Goal: Information Seeking & Learning: Find specific fact

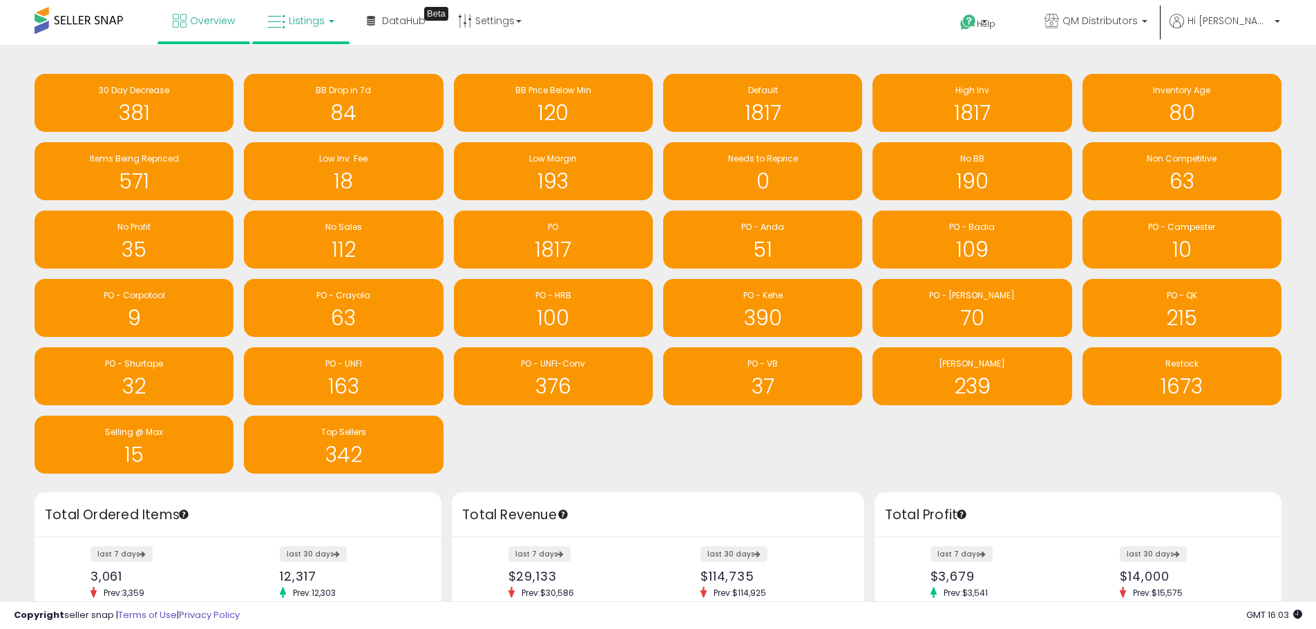
click at [301, 21] on span "Listings" at bounding box center [307, 21] width 36 height 14
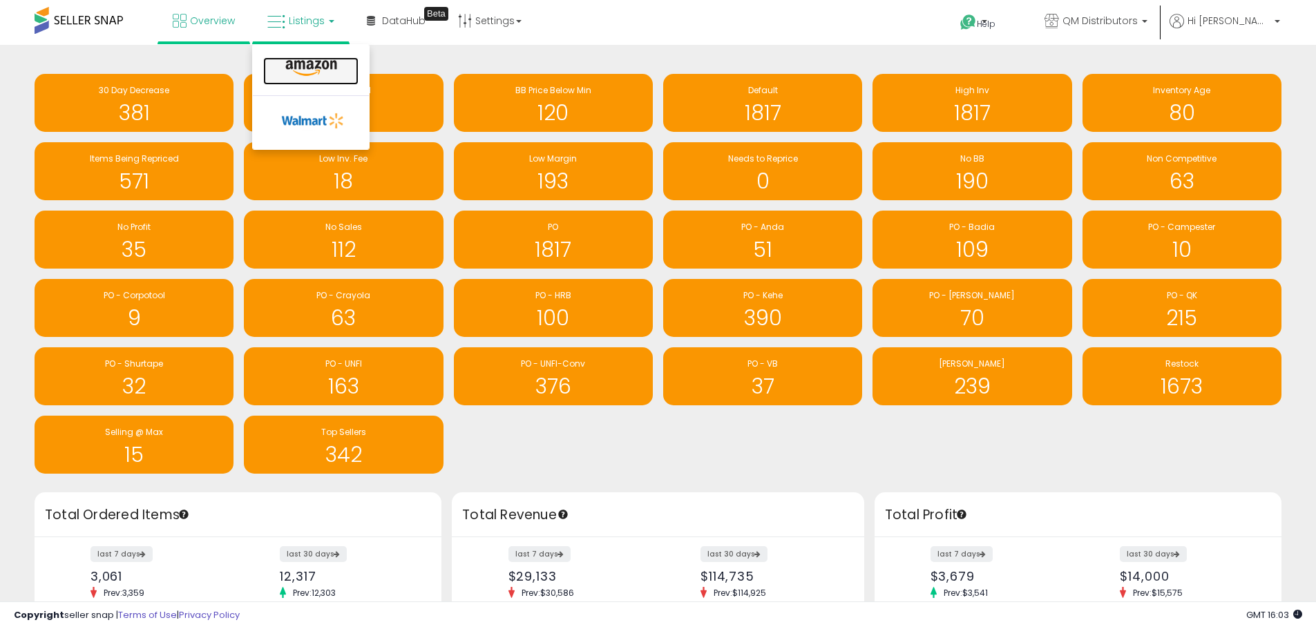
click at [338, 67] on icon at bounding box center [311, 68] width 60 height 18
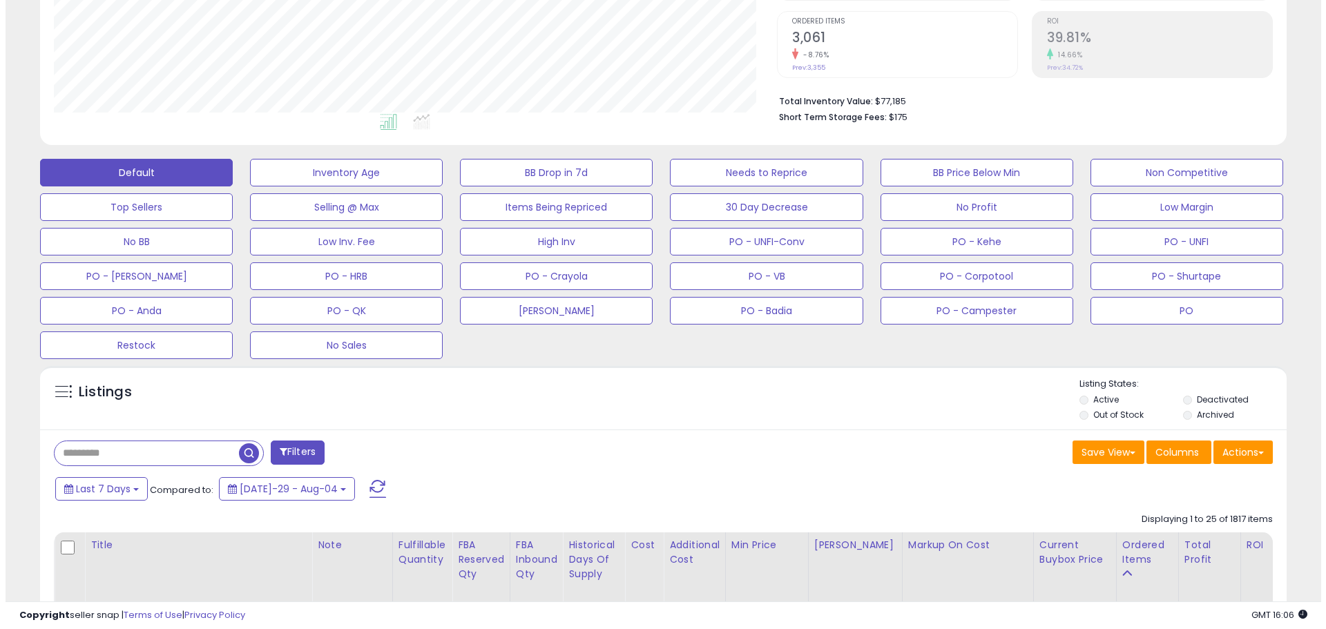
scroll to position [345, 0]
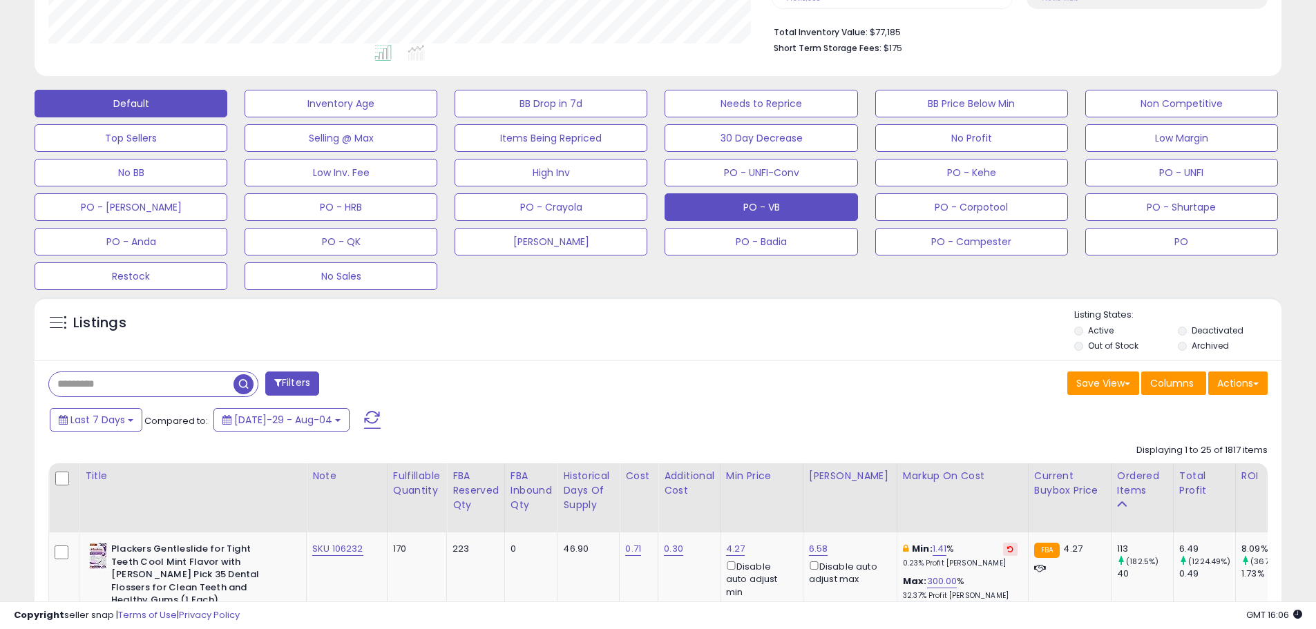
click at [437, 117] on button "PO - VB" at bounding box center [341, 104] width 193 height 28
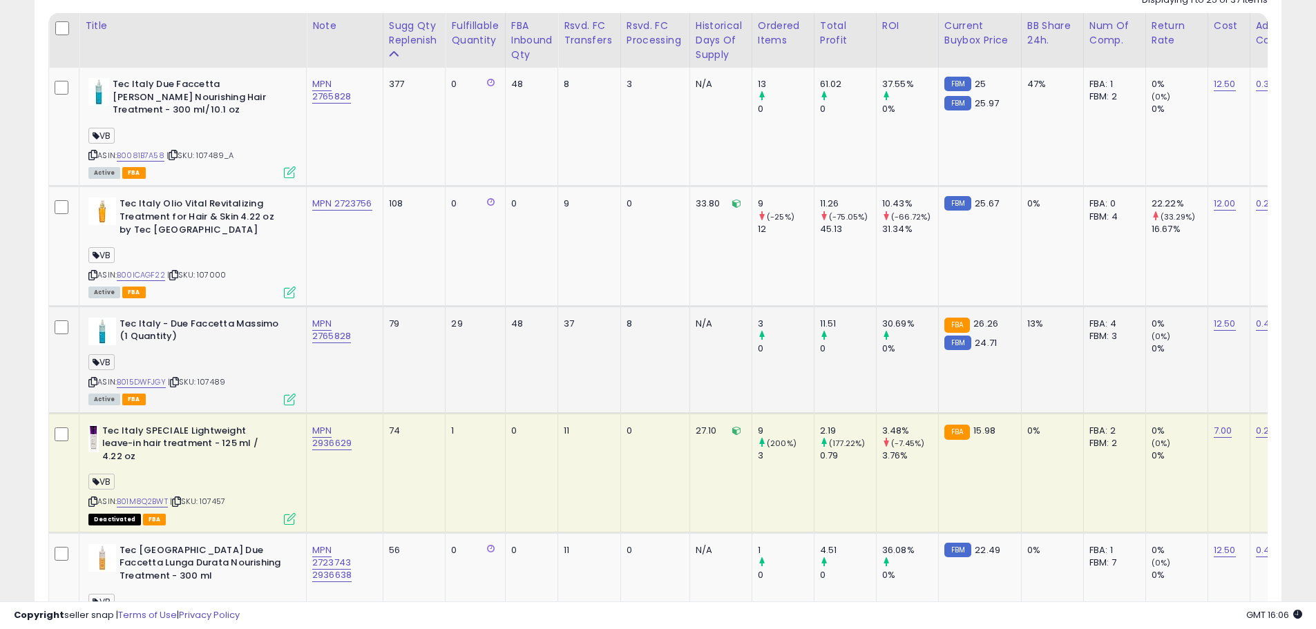
scroll to position [829, 0]
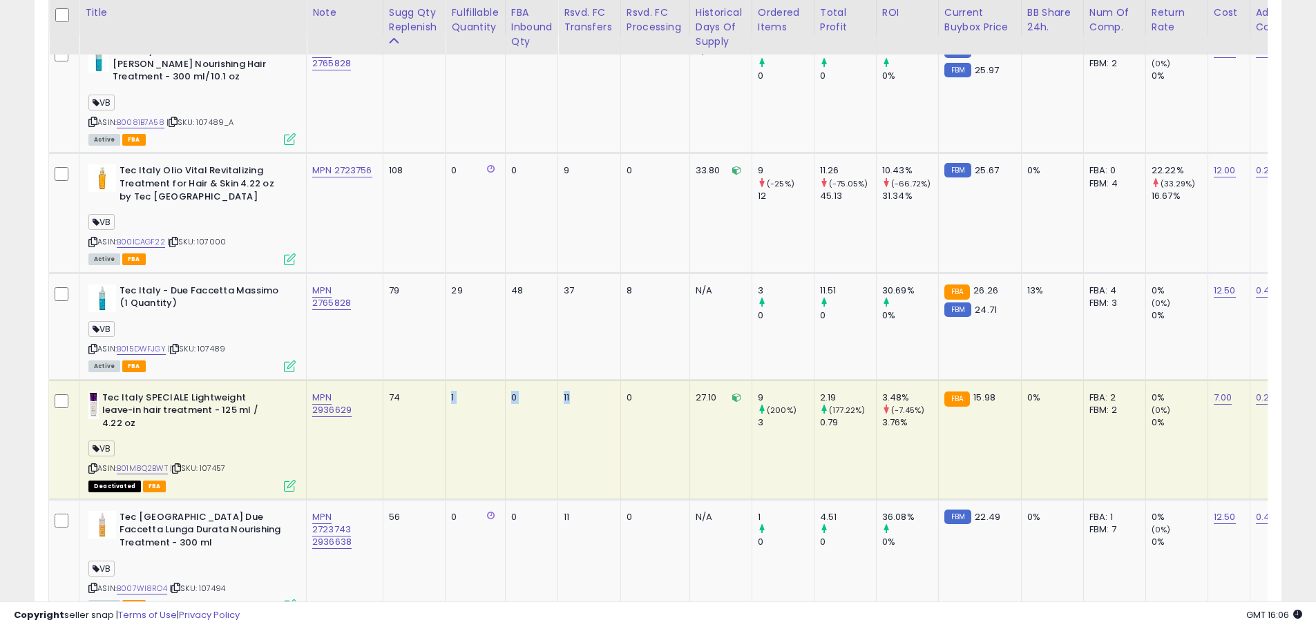
drag, startPoint x: 576, startPoint y: 397, endPoint x: 452, endPoint y: 402, distance: 123.8
click at [452, 402] on tr "Tec Italy SPECIALE Lightweight leave-in hair treatment - 125 ml / 4.22 oz VB AS…" at bounding box center [1168, 440] width 2239 height 120
drag, startPoint x: 609, startPoint y: 432, endPoint x: 552, endPoint y: 439, distance: 57.8
click at [609, 432] on td "11" at bounding box center [589, 440] width 63 height 120
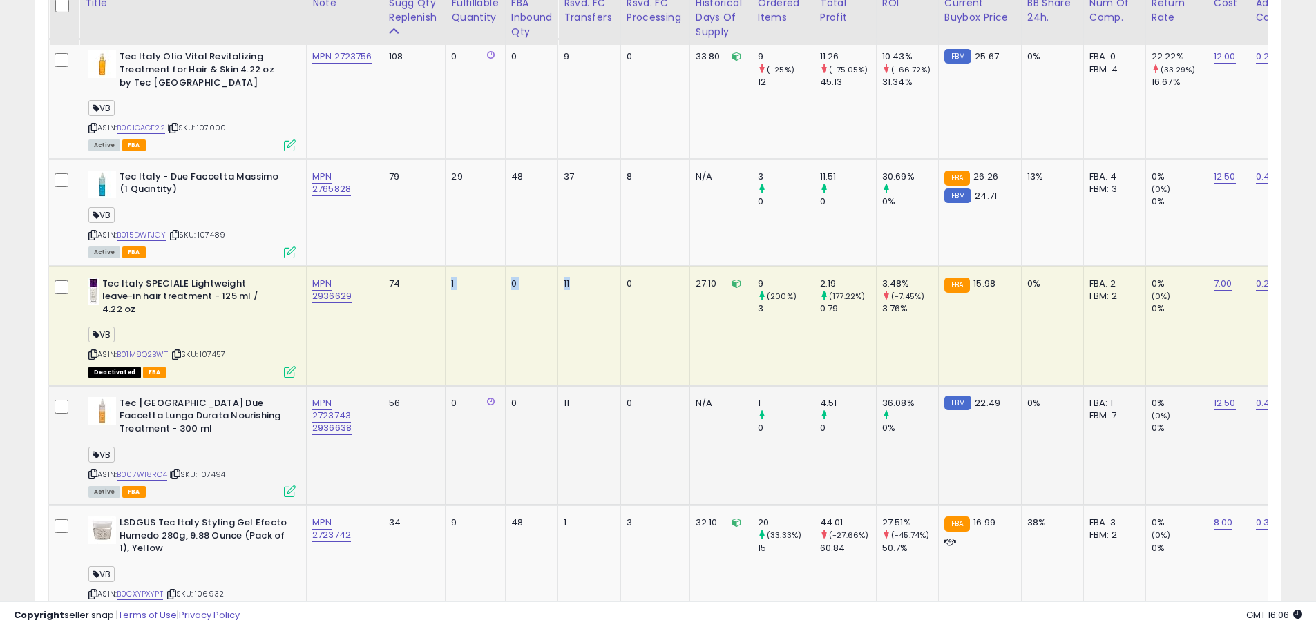
scroll to position [967, 0]
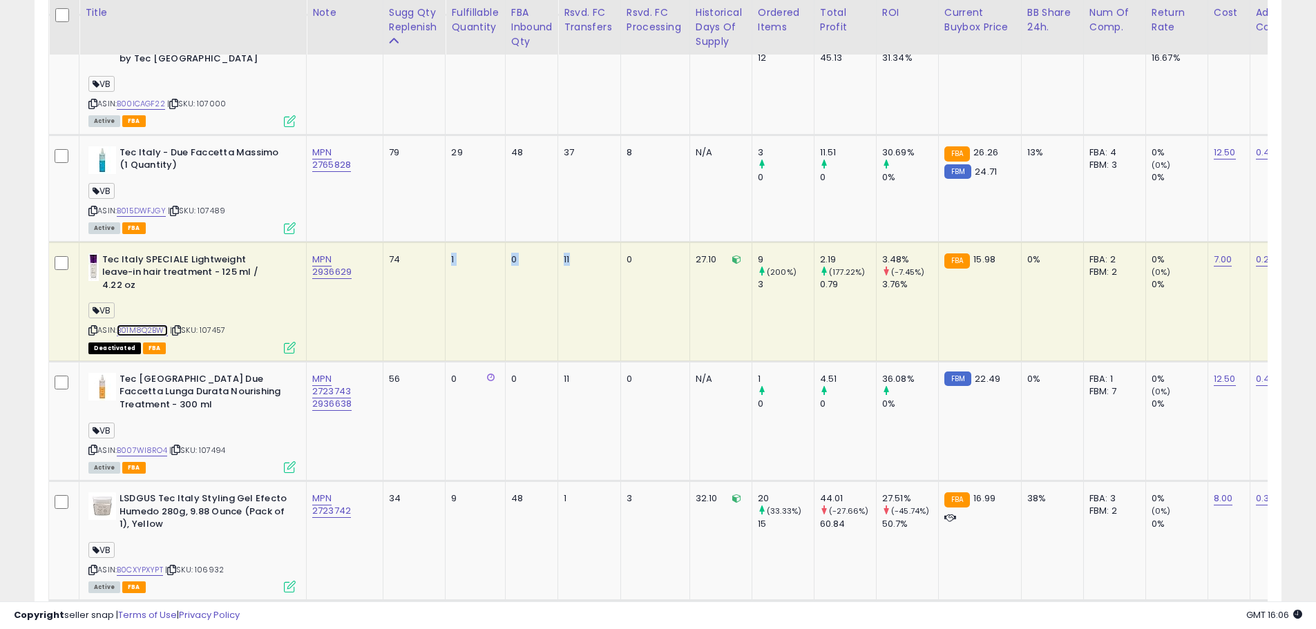
click at [160, 325] on link "B01M8Q2BWT" at bounding box center [142, 331] width 51 height 12
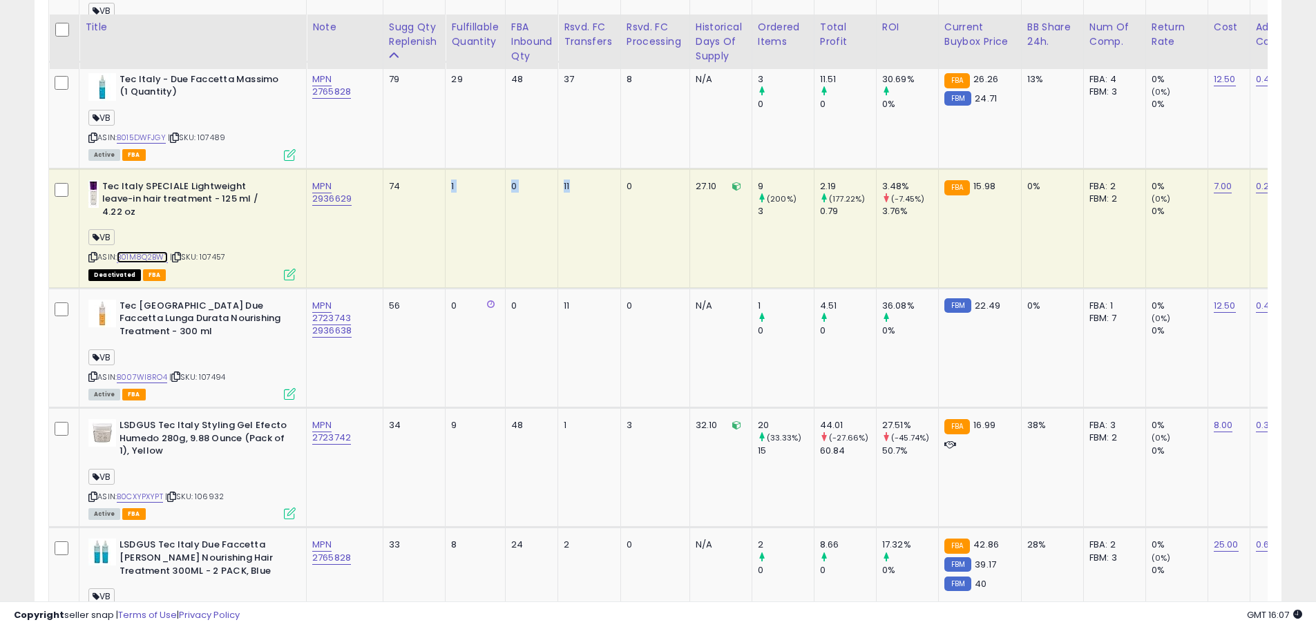
scroll to position [1036, 0]
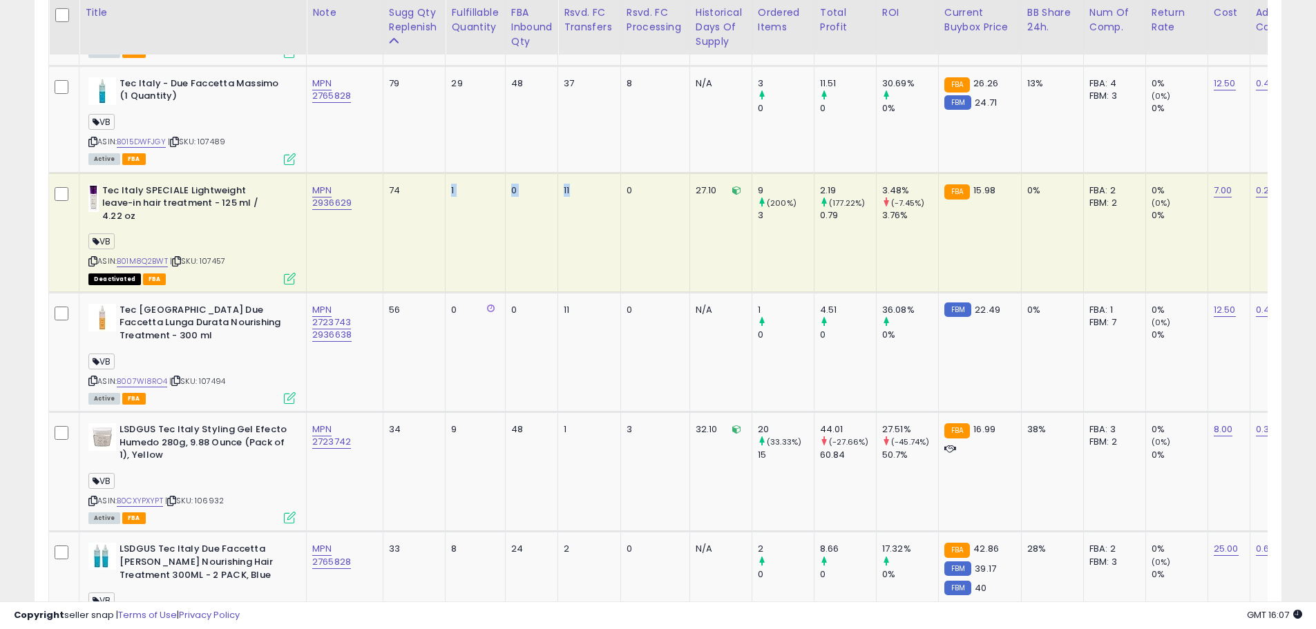
click at [590, 217] on td "11" at bounding box center [589, 233] width 63 height 120
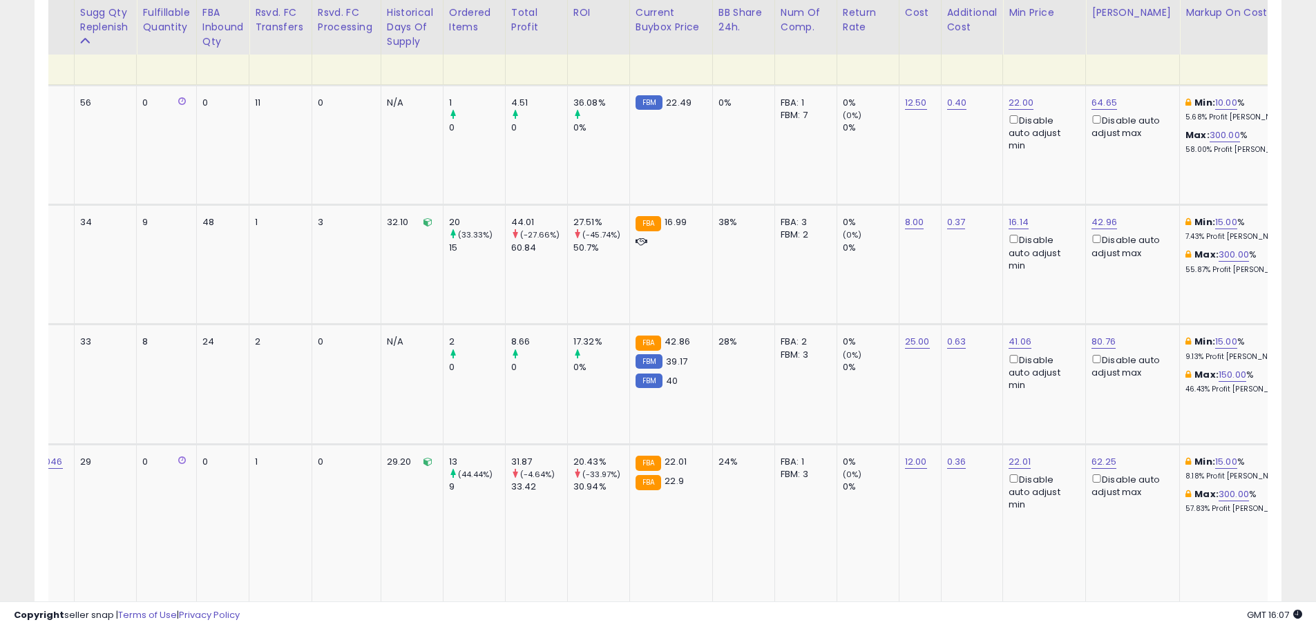
scroll to position [0, 304]
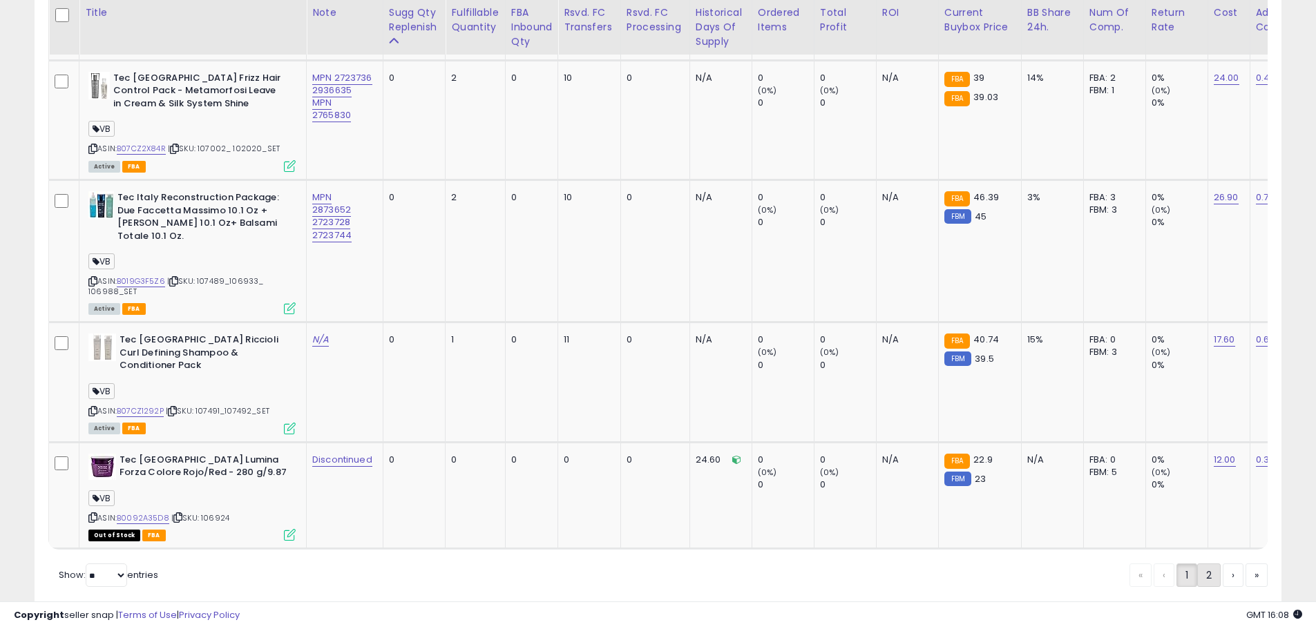
click at [1245, 564] on link "2" at bounding box center [1256, 575] width 22 height 23
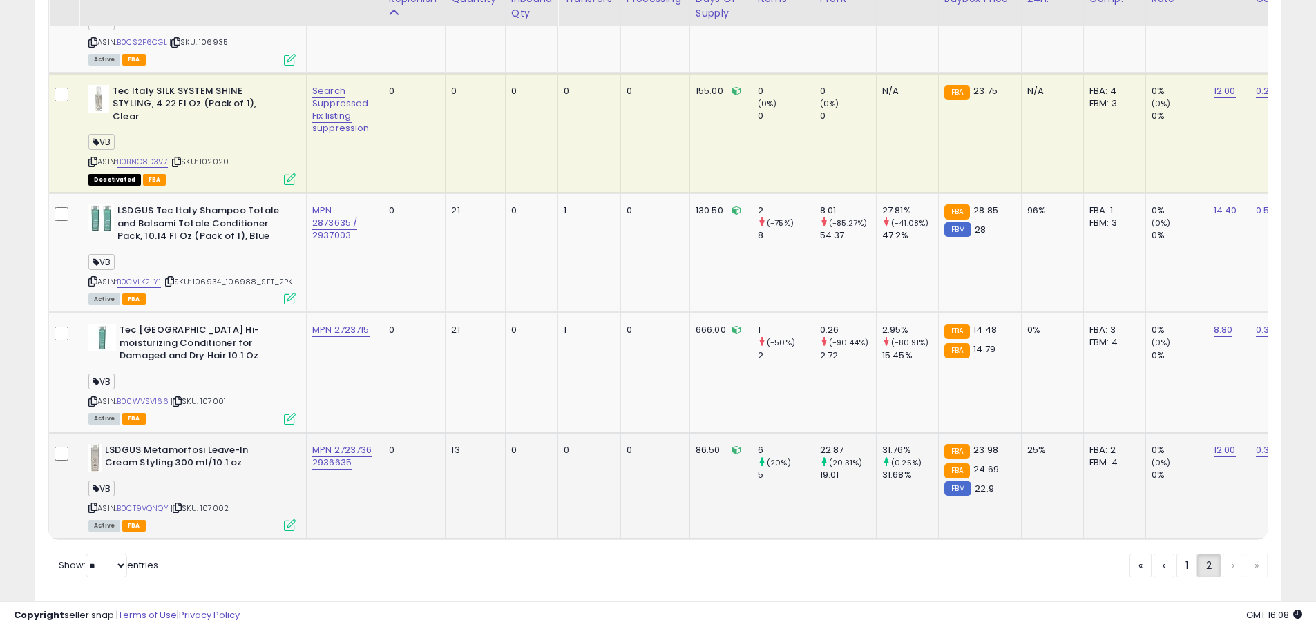
scroll to position [1813, 0]
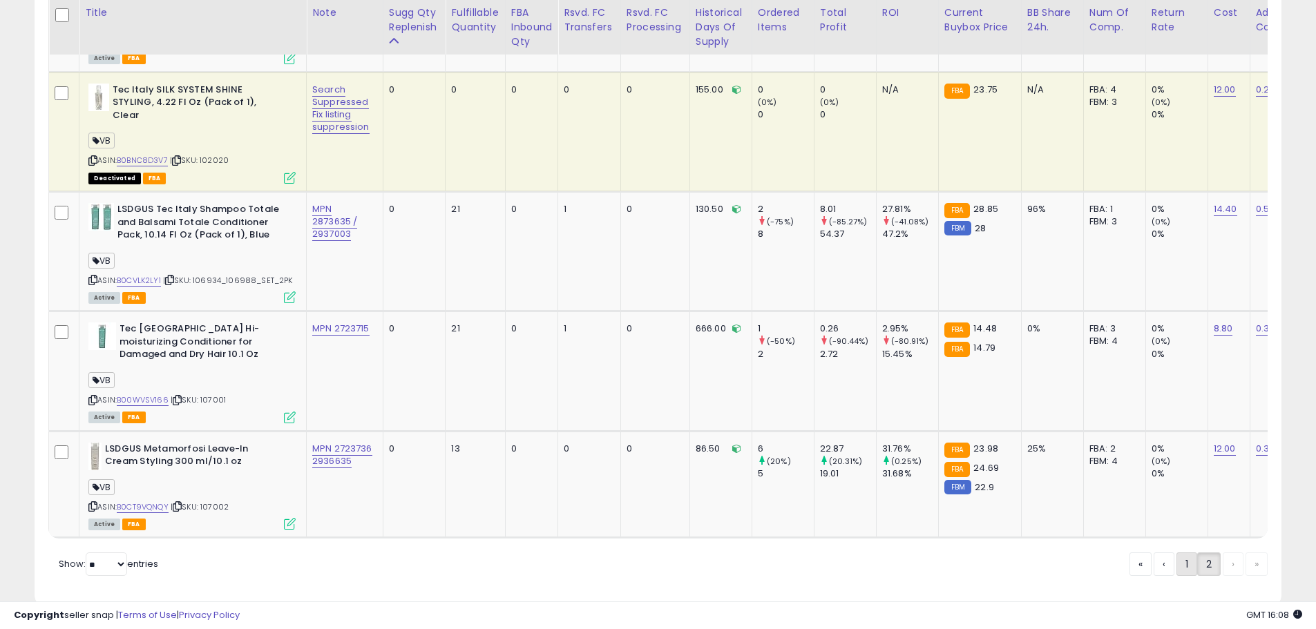
click at [1223, 553] on link "1" at bounding box center [1233, 564] width 21 height 23
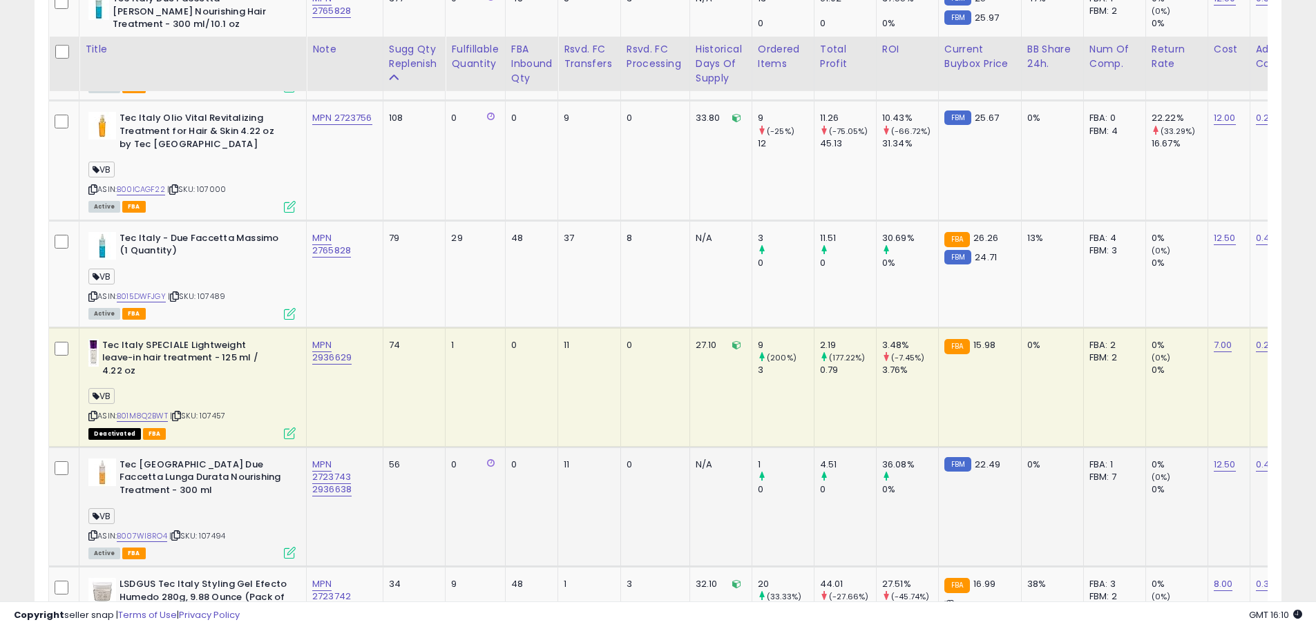
scroll to position [918, 0]
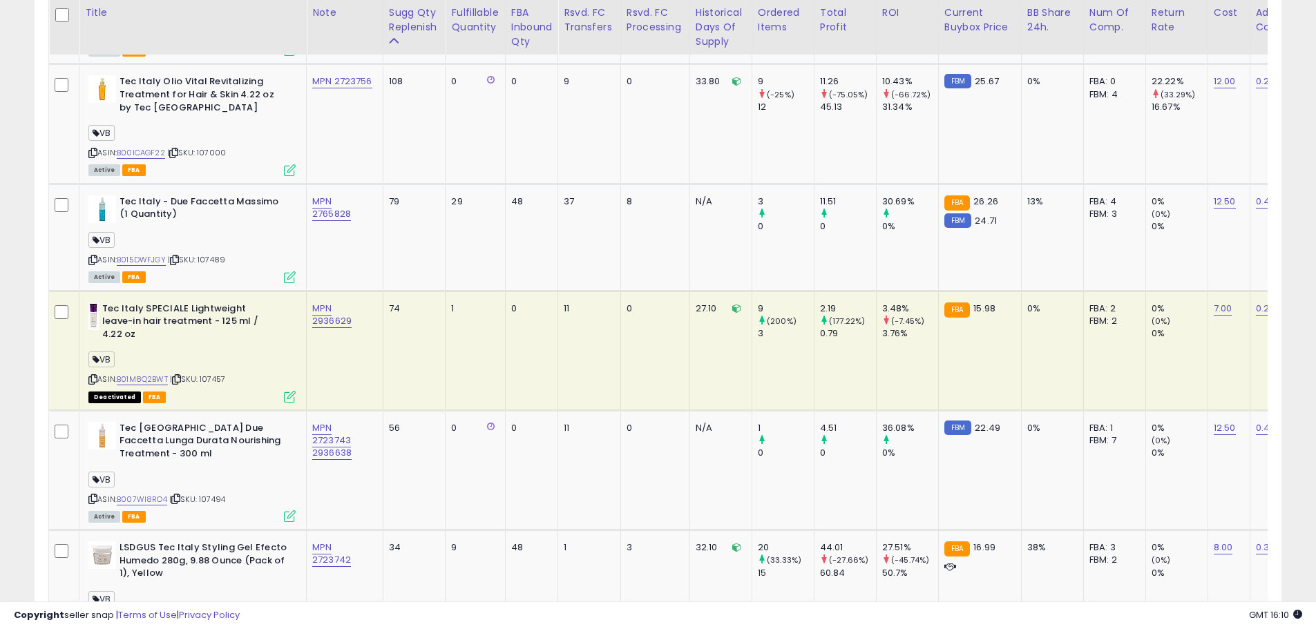
click at [213, 377] on span "| SKU: 107457" at bounding box center [197, 379] width 55 height 11
click at [213, 378] on span "| SKU: 107457" at bounding box center [197, 379] width 55 height 11
copy span "107457"
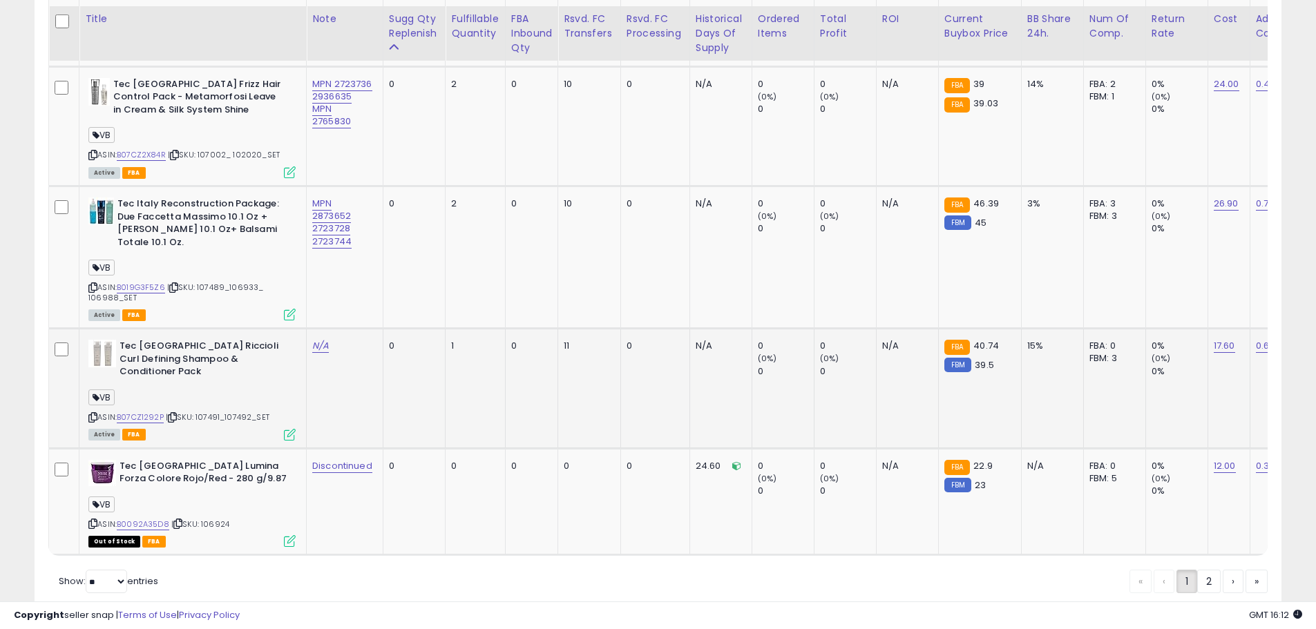
scroll to position [3379, 0]
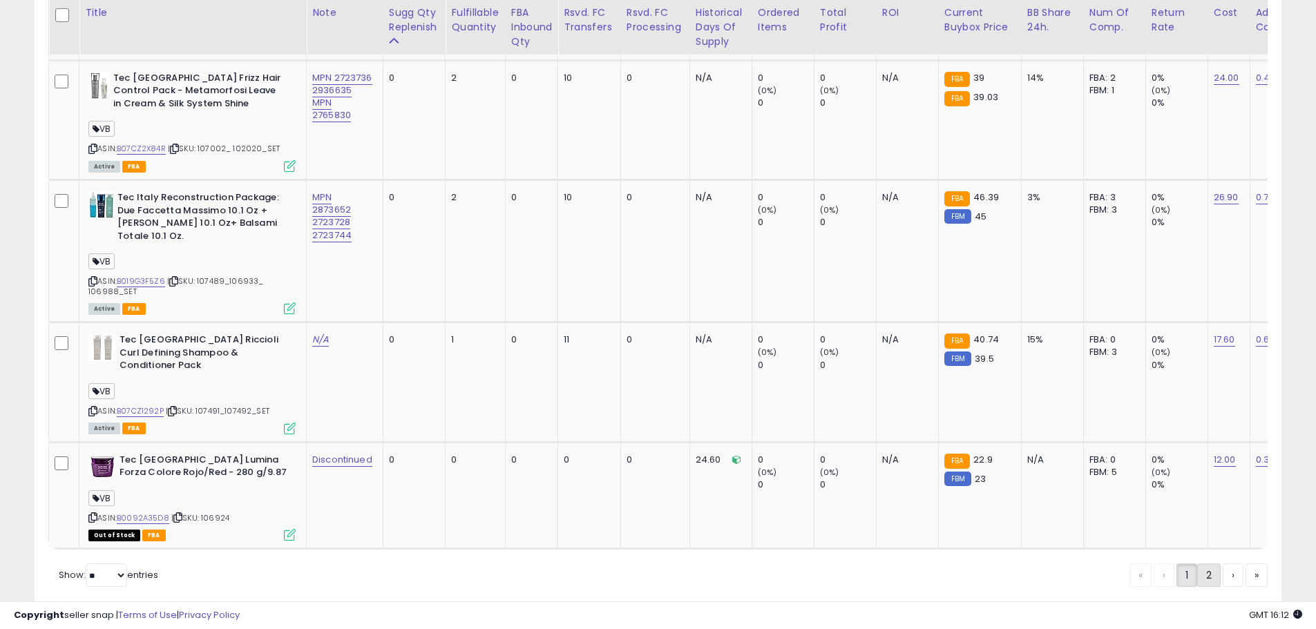
click at [1245, 564] on link "2" at bounding box center [1256, 575] width 22 height 23
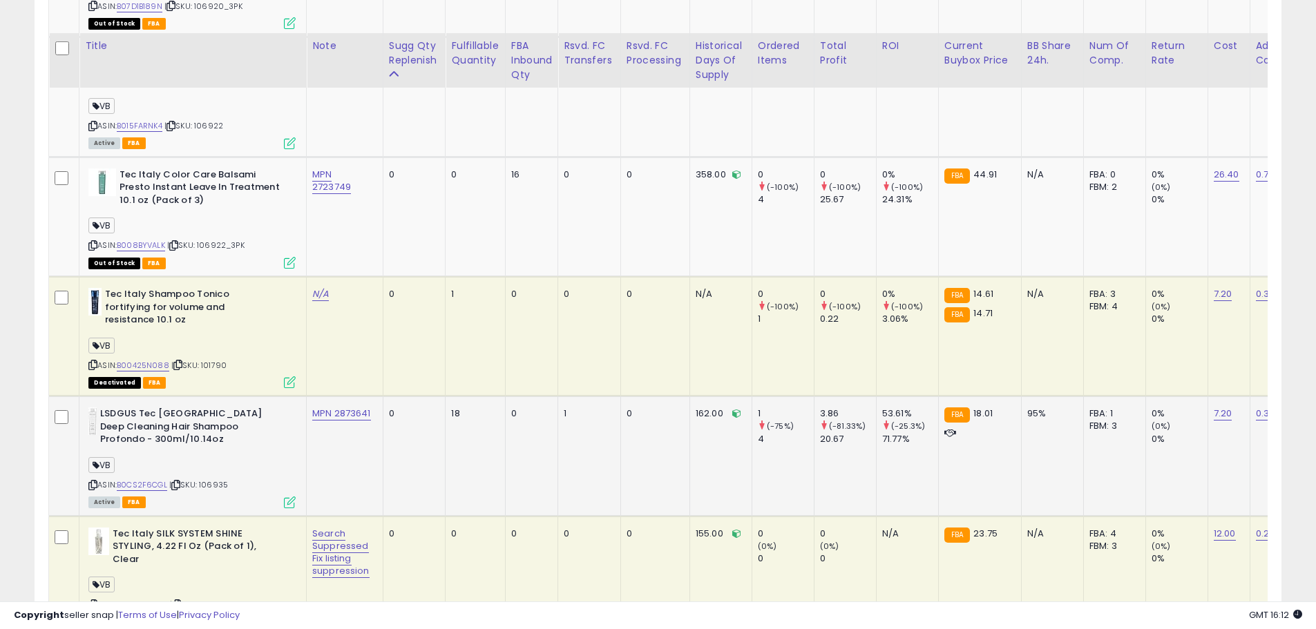
scroll to position [1402, 0]
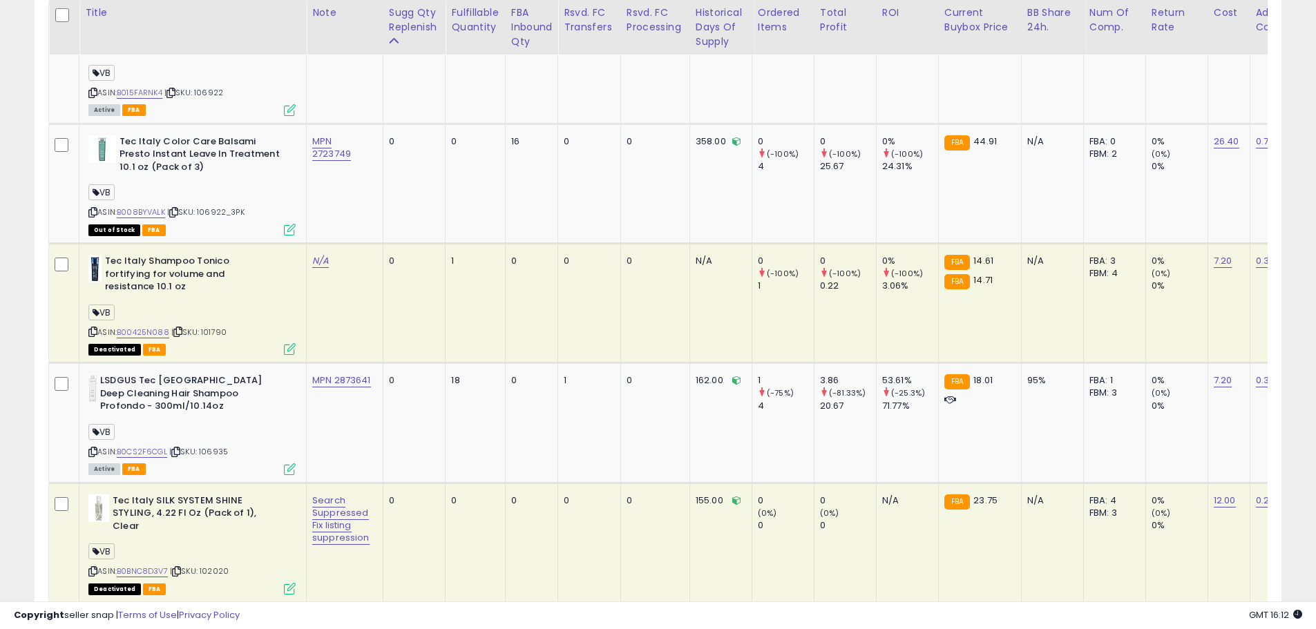
click at [216, 327] on span "| SKU: 101790" at bounding box center [198, 332] width 55 height 11
copy span "101790"
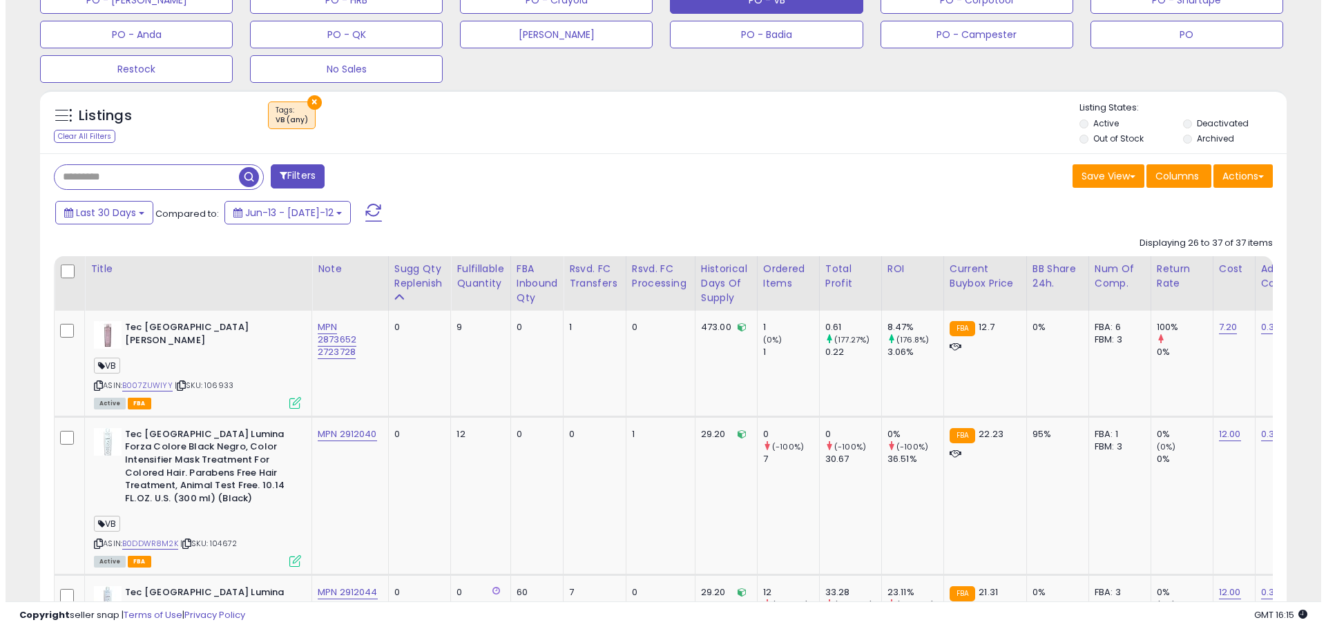
scroll to position [296, 0]
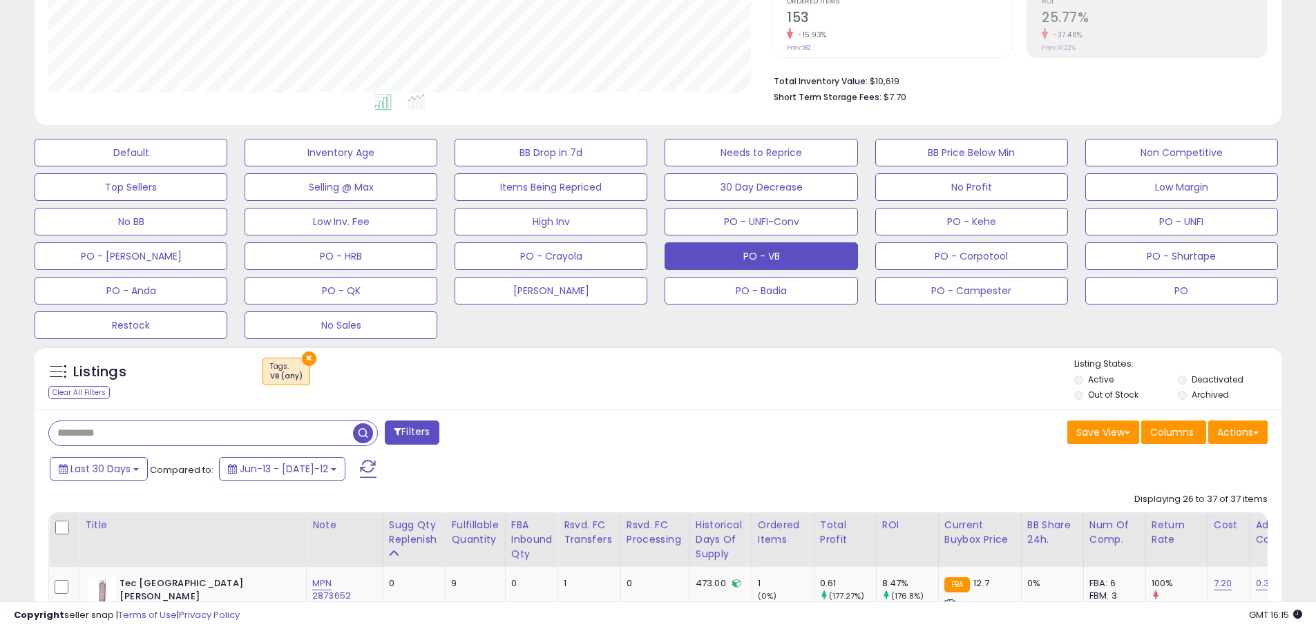
click at [129, 435] on input "text" at bounding box center [201, 433] width 304 height 24
paste input "*********"
type input "*********"
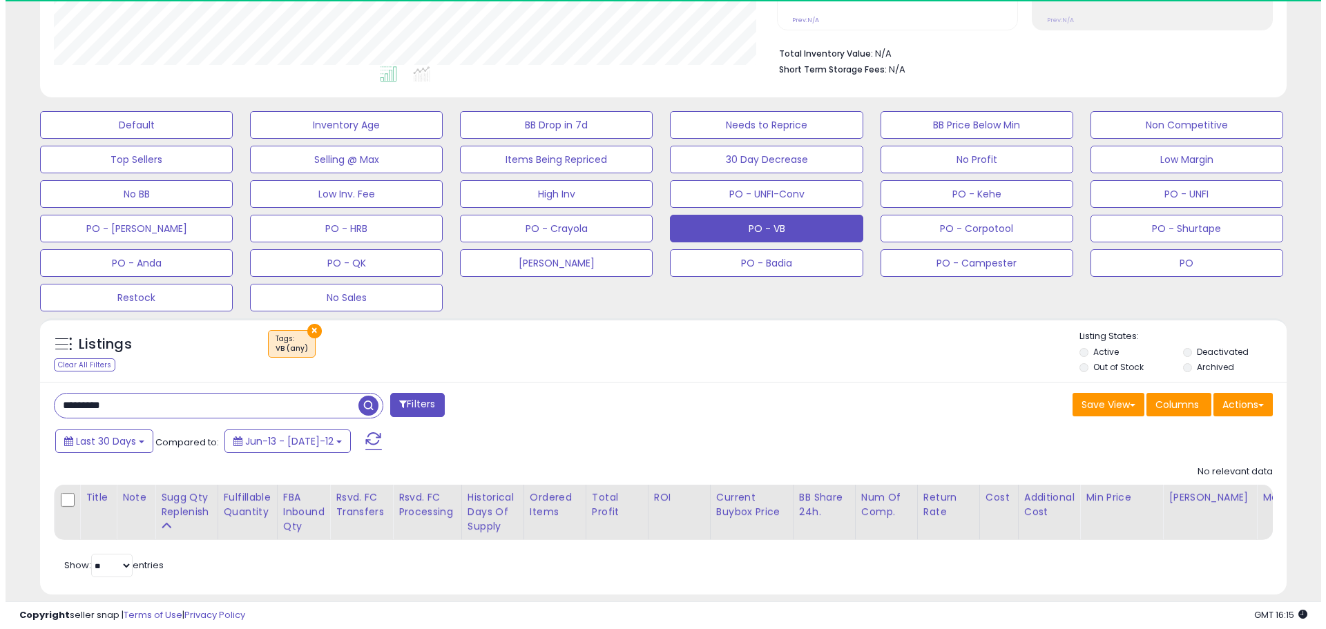
scroll to position [352, 0]
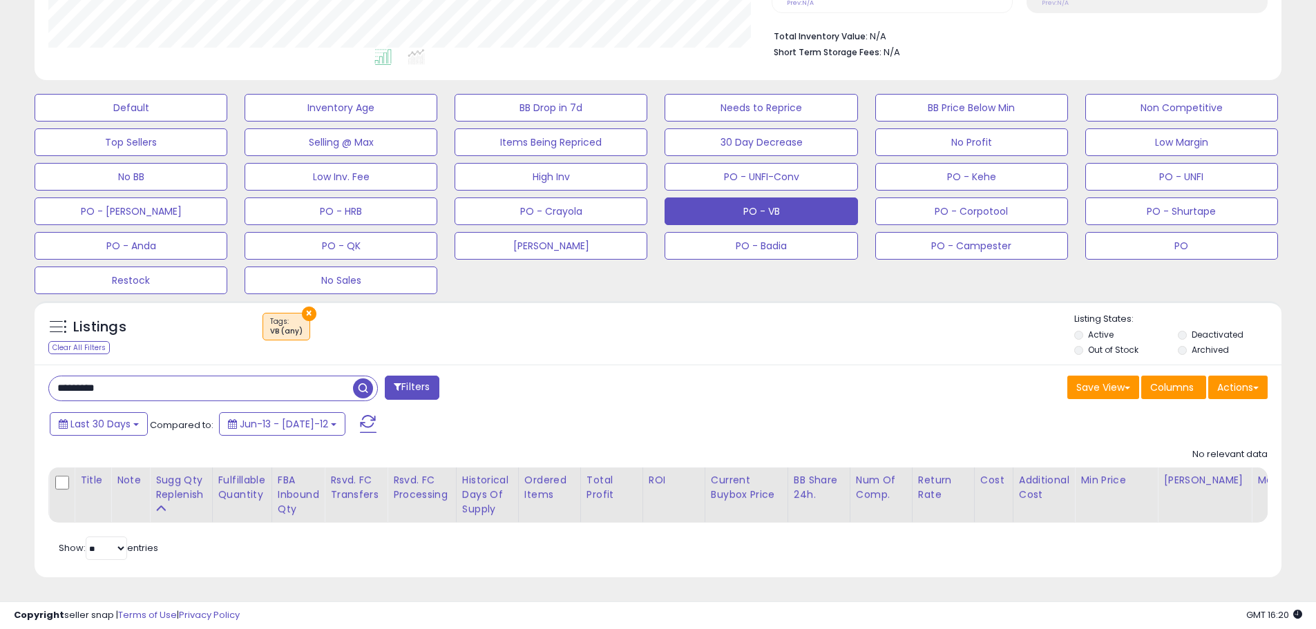
click at [562, 350] on div "Listings Clear All Filters × Tags VB (any) Active" at bounding box center [658, 333] width 1247 height 64
click at [562, 365] on div "********* Filters Save View Save As New View Update Current View" at bounding box center [658, 471] width 1247 height 213
click at [754, 202] on button "PO - VB" at bounding box center [761, 212] width 193 height 28
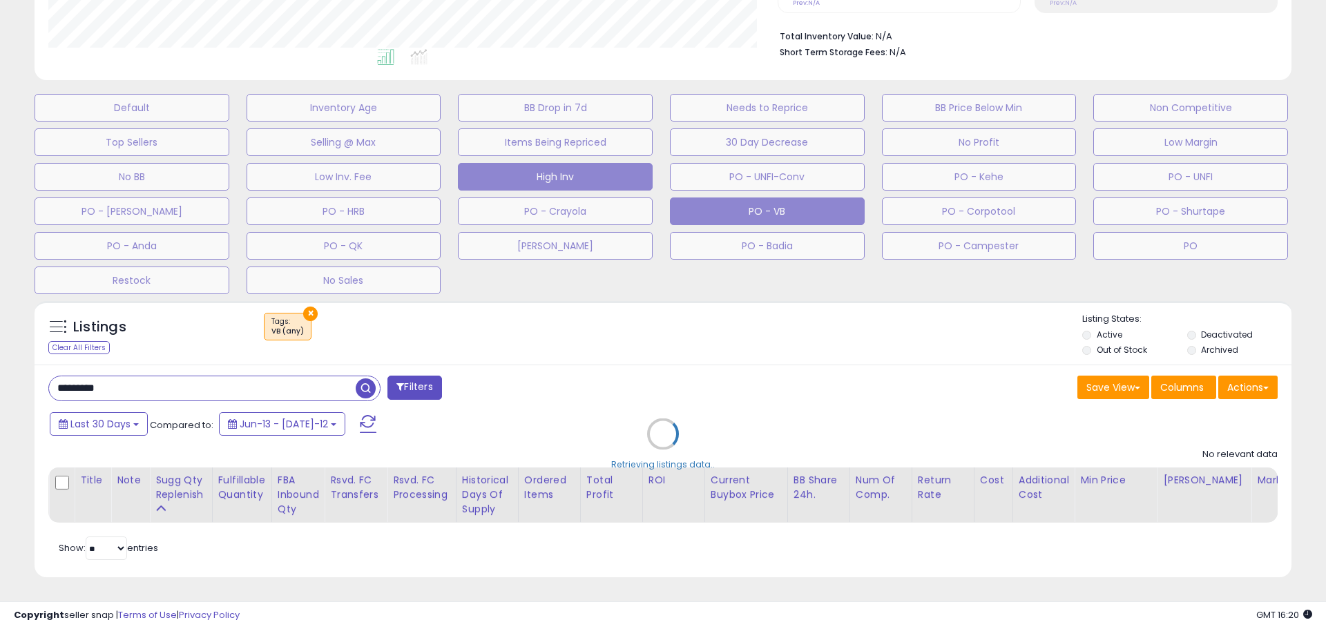
scroll to position [283, 729]
